Goal: Book appointment/travel/reservation

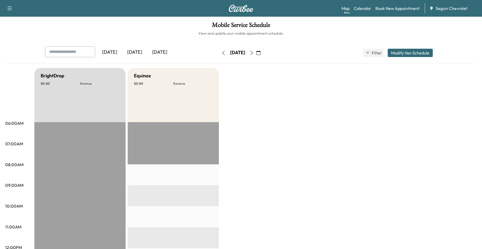
click at [261, 54] on icon "button" at bounding box center [259, 53] width 4 height 4
click at [263, 52] on button "button" at bounding box center [258, 53] width 9 height 8
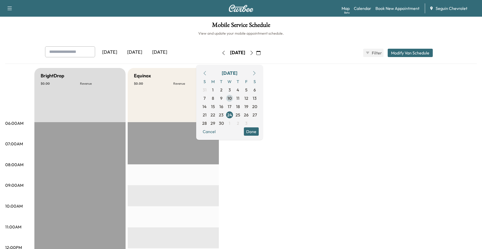
click at [232, 99] on span "10" at bounding box center [230, 98] width 4 height 6
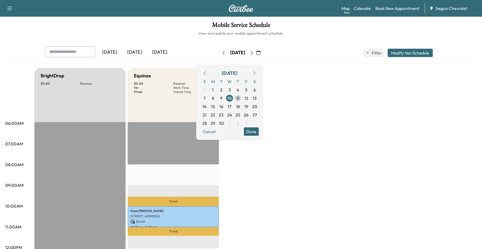
click at [240, 100] on span "11" at bounding box center [237, 98] width 3 height 6
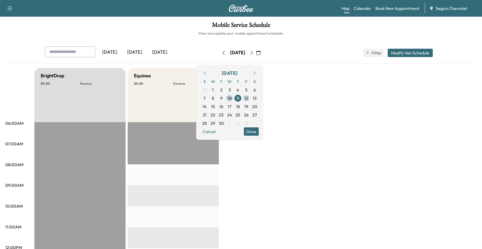
click at [251, 97] on span "12" at bounding box center [246, 98] width 8 height 8
click at [217, 107] on span "15" at bounding box center [213, 106] width 8 height 8
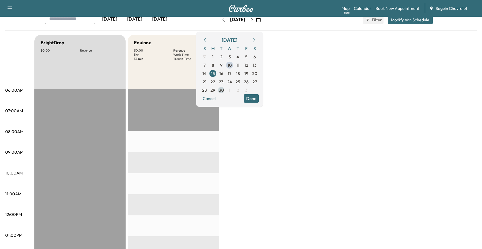
scroll to position [26, 0]
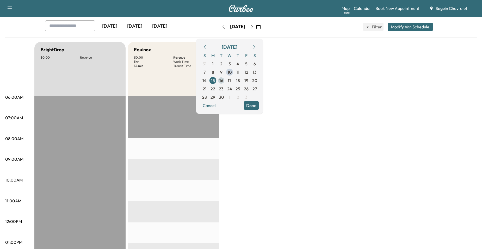
click at [223, 81] on span "16" at bounding box center [222, 80] width 4 height 6
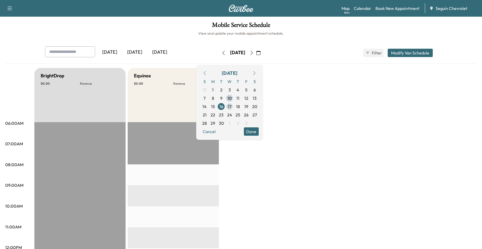
click at [232, 106] on span "17" at bounding box center [230, 107] width 4 height 6
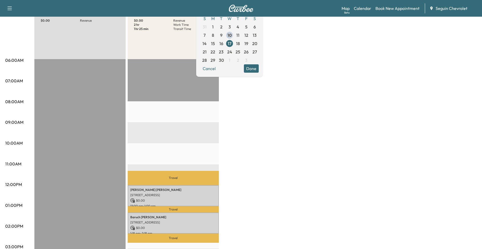
scroll to position [52, 0]
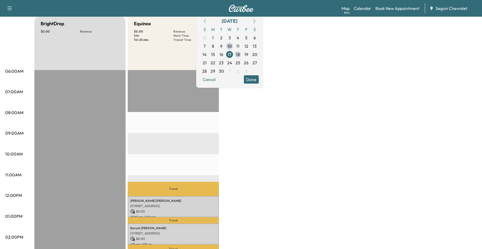
click at [240, 54] on span "18" at bounding box center [238, 54] width 4 height 6
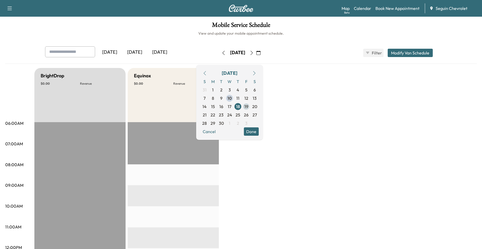
click at [251, 106] on span "19" at bounding box center [246, 106] width 8 height 8
click at [215, 114] on span "22" at bounding box center [213, 115] width 5 height 6
click at [224, 117] on span "23" at bounding box center [221, 115] width 5 height 6
click at [232, 116] on span "24" at bounding box center [229, 115] width 5 height 6
click at [242, 114] on span "25" at bounding box center [238, 115] width 8 height 8
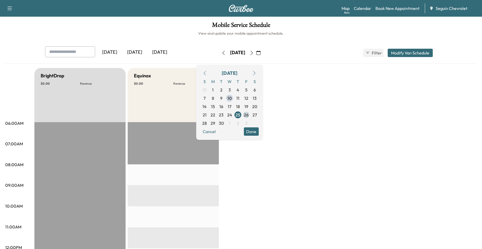
click at [249, 114] on span "26" at bounding box center [246, 115] width 5 height 6
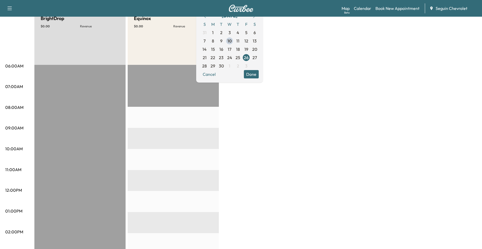
scroll to position [52, 0]
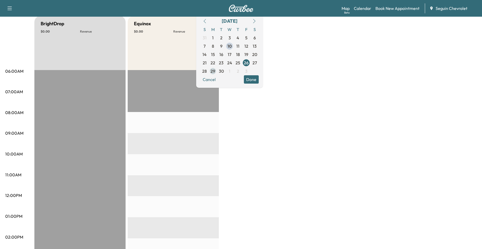
click at [215, 73] on span "29" at bounding box center [213, 71] width 5 height 6
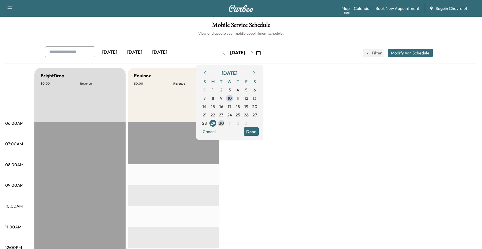
click at [224, 124] on span "30" at bounding box center [221, 123] width 5 height 6
click at [254, 55] on icon "button" at bounding box center [252, 53] width 4 height 4
click at [242, 89] on span "2" at bounding box center [238, 90] width 8 height 8
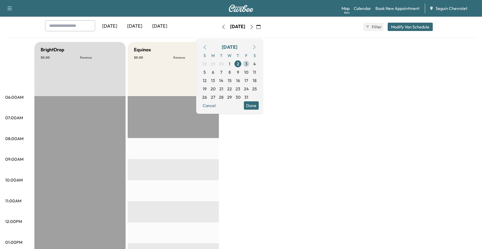
click at [248, 64] on span "3" at bounding box center [246, 64] width 2 height 6
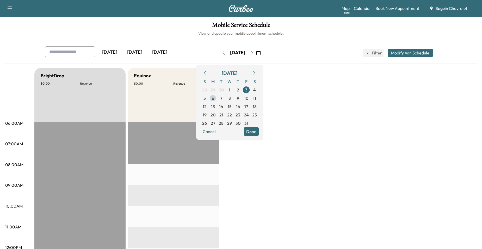
click at [214, 98] on span "6" at bounding box center [213, 98] width 2 height 6
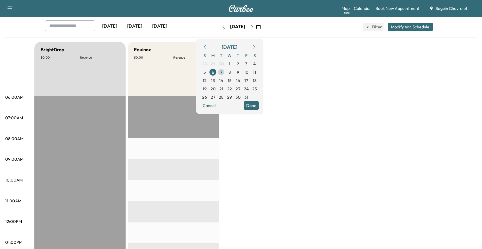
click at [222, 71] on span "7" at bounding box center [221, 72] width 2 height 6
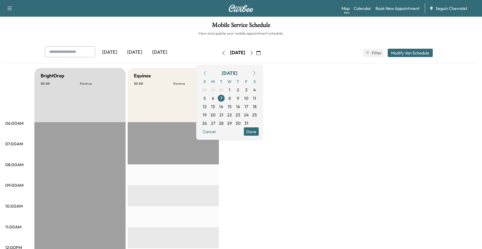
click at [259, 130] on button "Done" at bounding box center [251, 131] width 15 height 8
